Goal: Navigation & Orientation: Go to known website

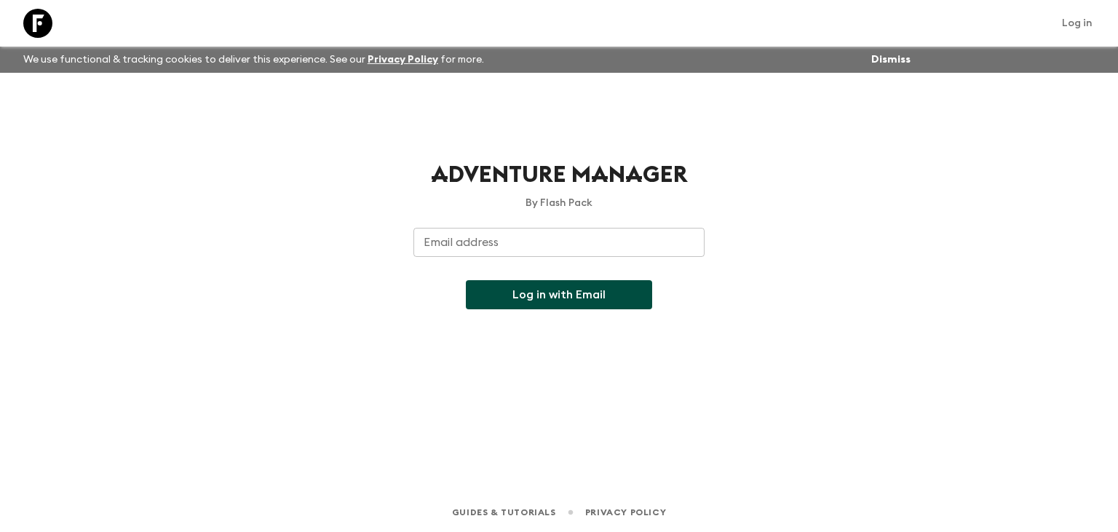
click at [511, 219] on div "Adventure Manager By Flash Pack Email address Email address ​ Log in with Email" at bounding box center [558, 234] width 291 height 149
click at [495, 242] on input "Email address" at bounding box center [558, 242] width 291 height 29
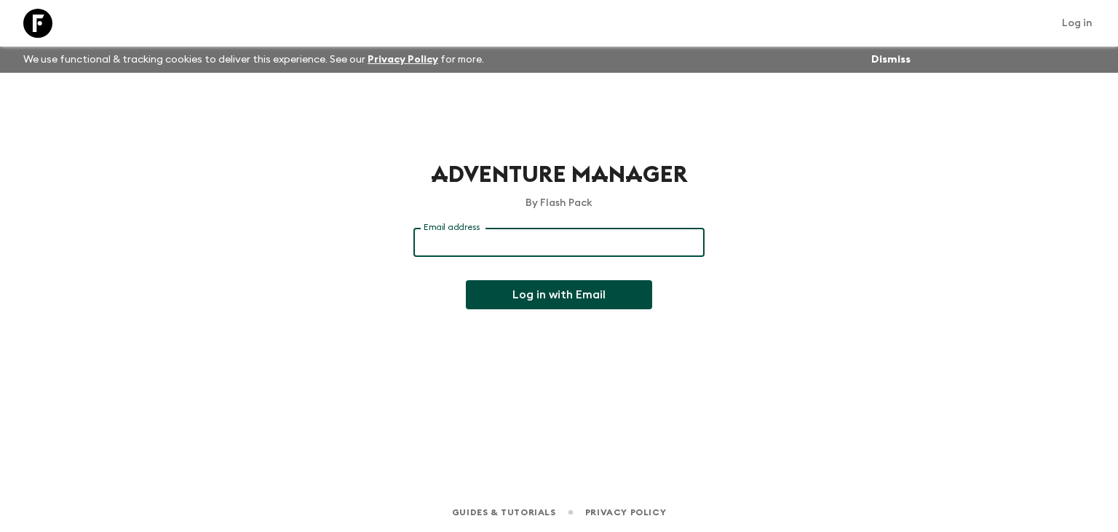
paste input "[EMAIL_ADDRESS][DOMAIN_NAME]"
type input "[EMAIL_ADDRESS][DOMAIN_NAME]"
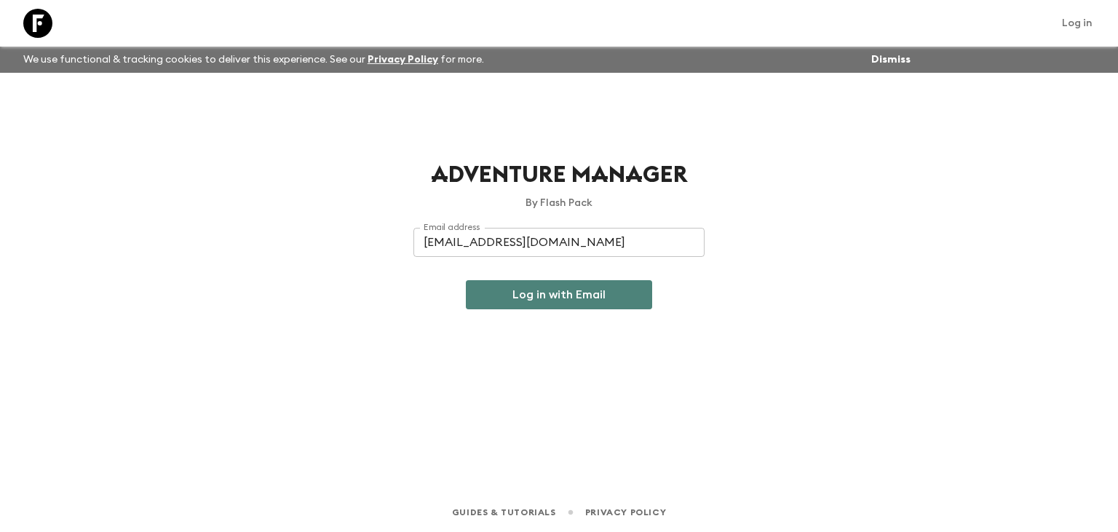
click at [554, 290] on button "Log in with Email" at bounding box center [559, 294] width 186 height 29
